Goal: Find specific page/section: Find specific page/section

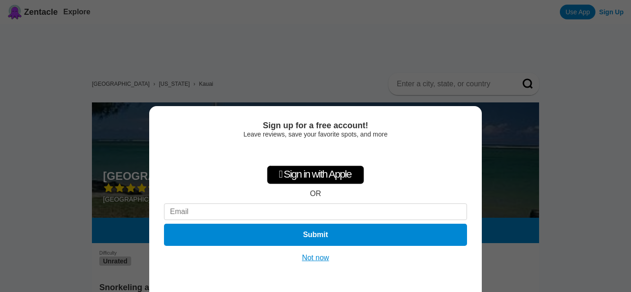
click at [317, 256] on button "Not now" at bounding box center [315, 258] width 33 height 9
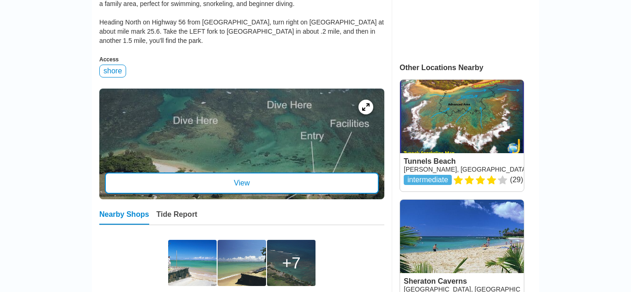
scroll to position [317, 0]
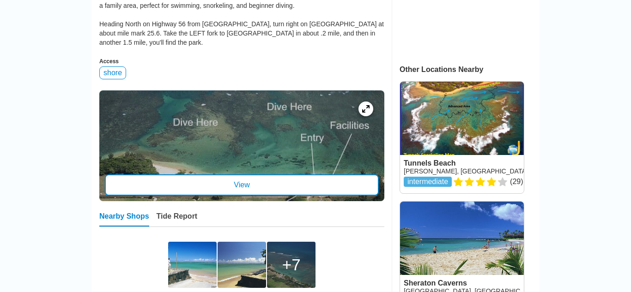
click at [244, 175] on div "View" at bounding box center [242, 185] width 274 height 21
click at [459, 115] on link at bounding box center [462, 138] width 124 height 112
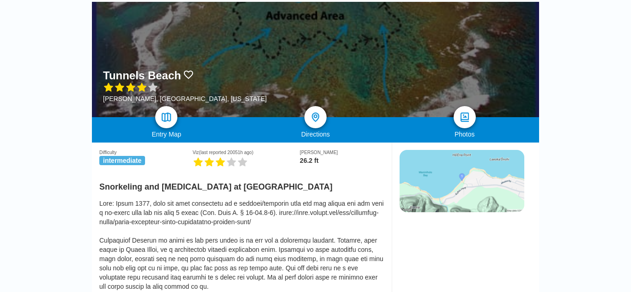
scroll to position [103, 0]
